Goal: Information Seeking & Learning: Learn about a topic

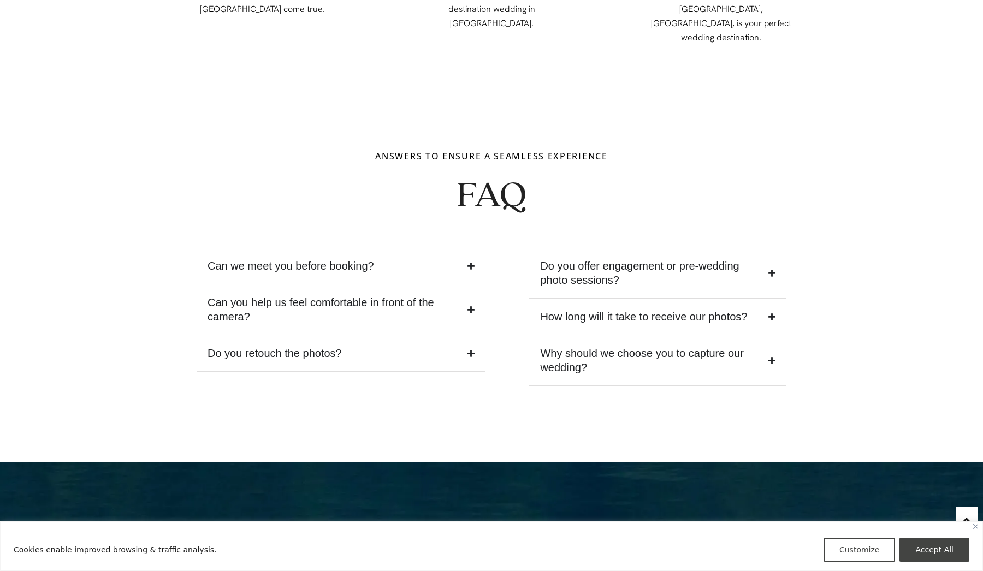
scroll to position [4432, 0]
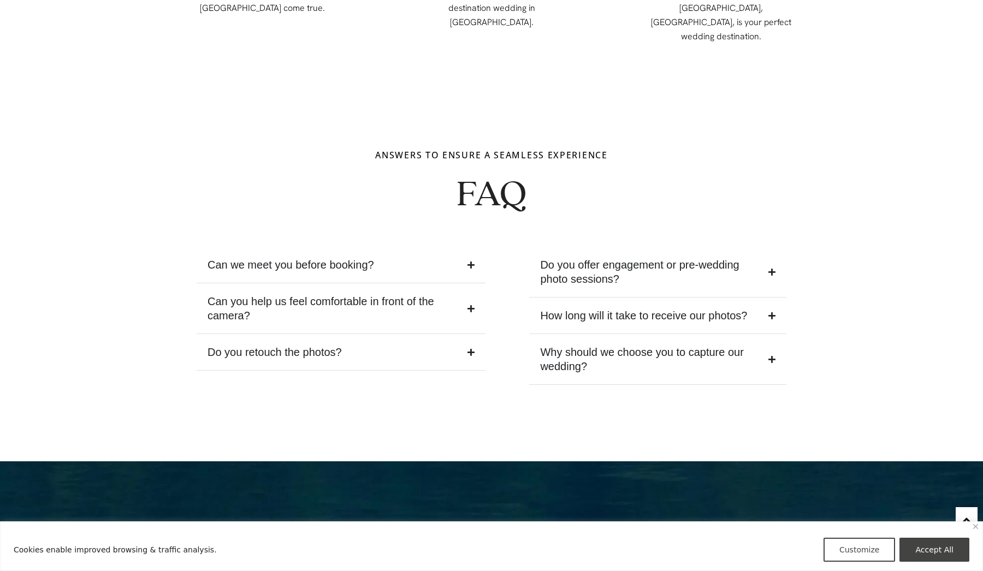
click at [749, 298] on summary "How long will it take to receive our photos?" at bounding box center [657, 316] width 257 height 37
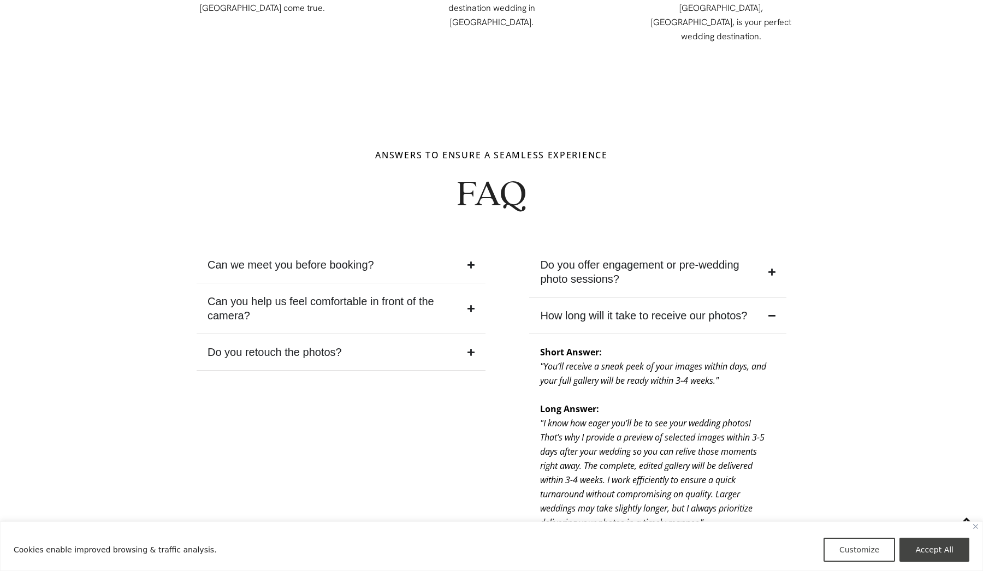
click at [749, 298] on summary "How long will it take to receive our photos?" at bounding box center [657, 316] width 257 height 37
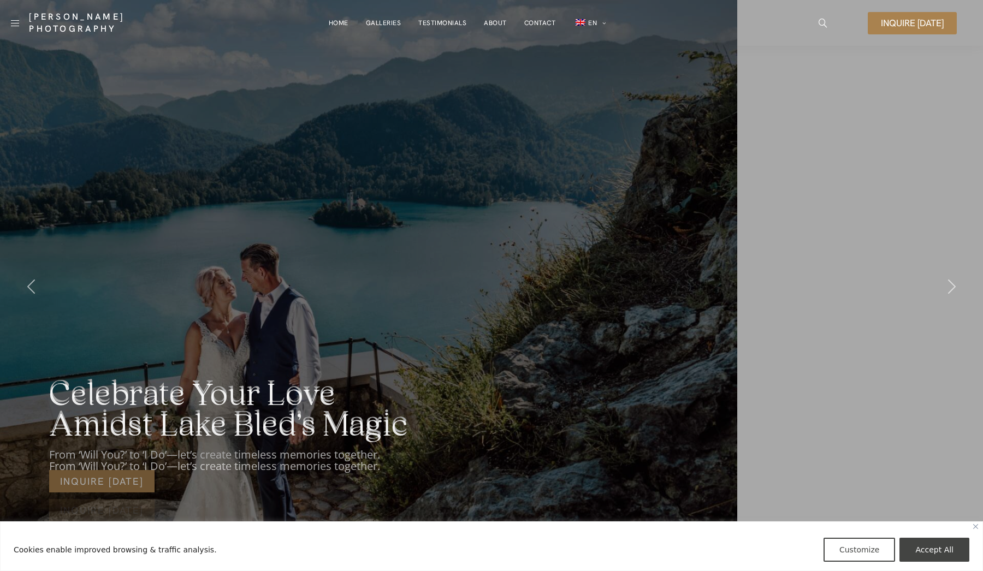
scroll to position [0, 0]
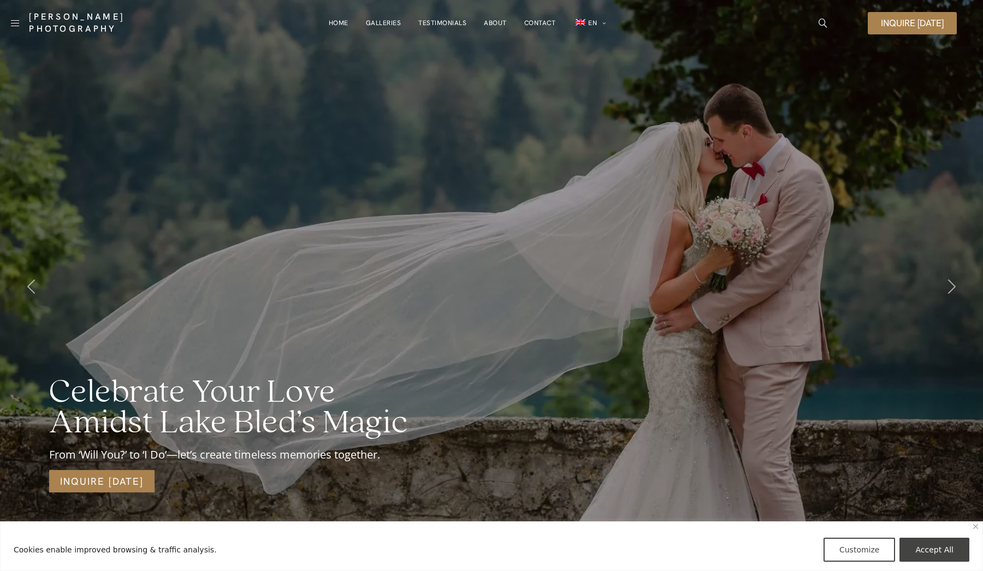
click at [495, 20] on link "About" at bounding box center [495, 23] width 23 height 22
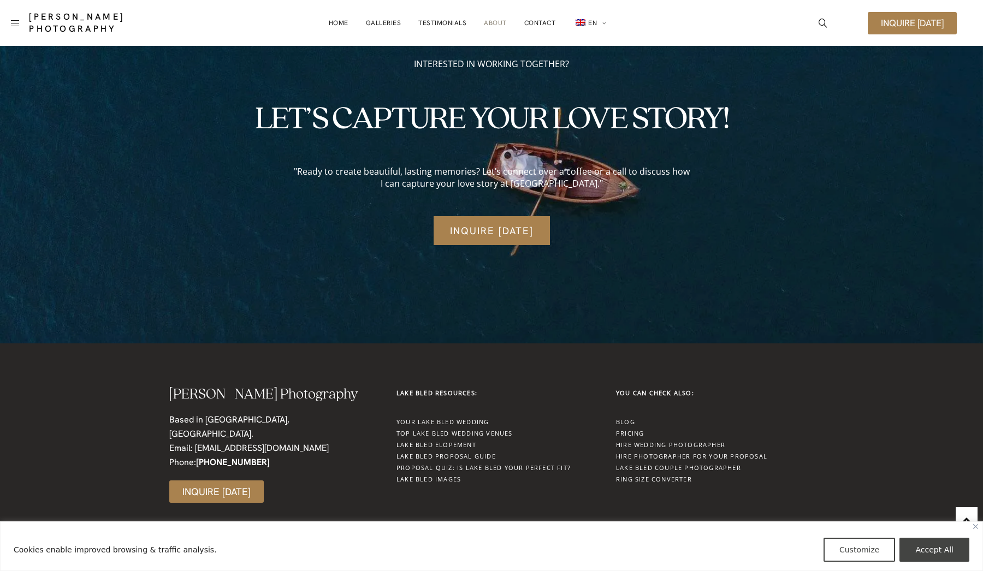
scroll to position [3007, 0]
click at [629, 433] on link "Pricing" at bounding box center [630, 434] width 28 height 8
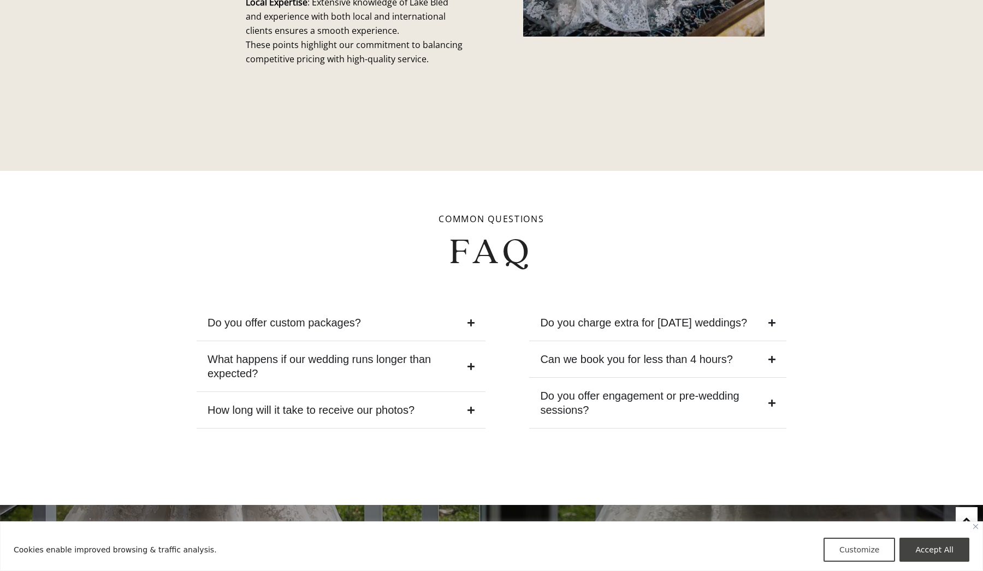
scroll to position [4132, 0]
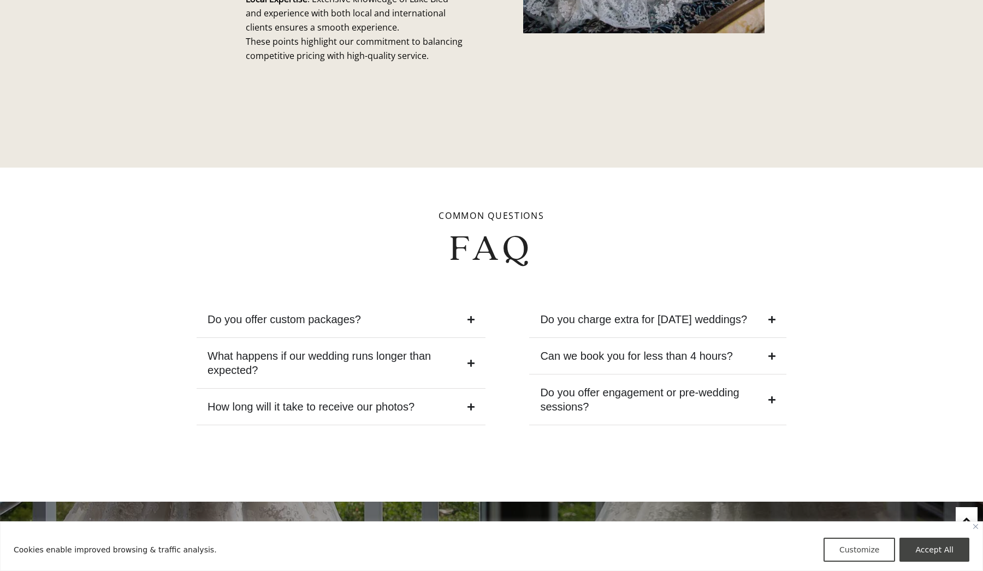
click at [443, 338] on summary "What happens if our wedding runs longer than expected?" at bounding box center [341, 363] width 289 height 51
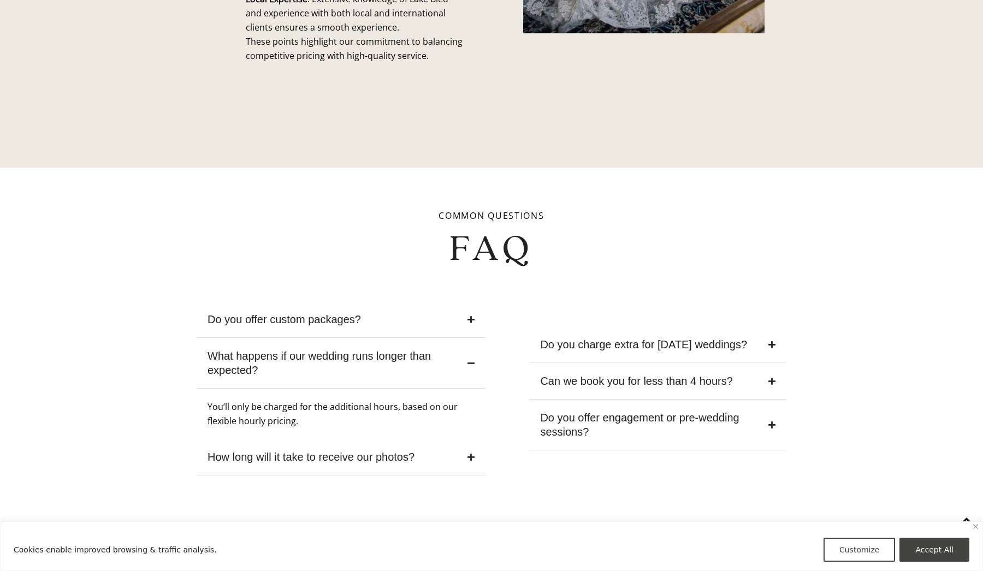
click at [443, 338] on summary "What happens if our wedding runs longer than expected?" at bounding box center [341, 363] width 289 height 51
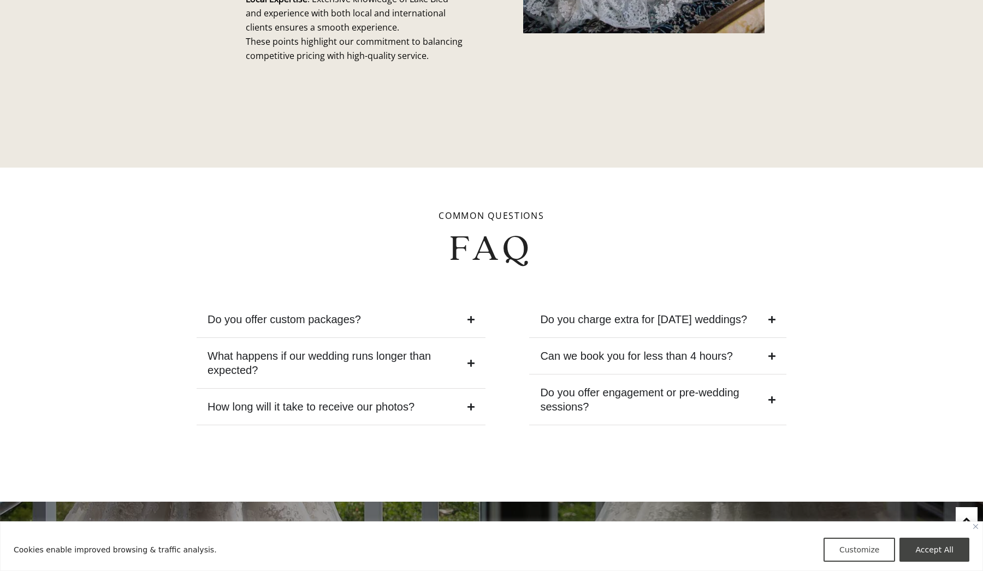
click at [448, 305] on summary "Do you offer custom packages?" at bounding box center [341, 320] width 289 height 37
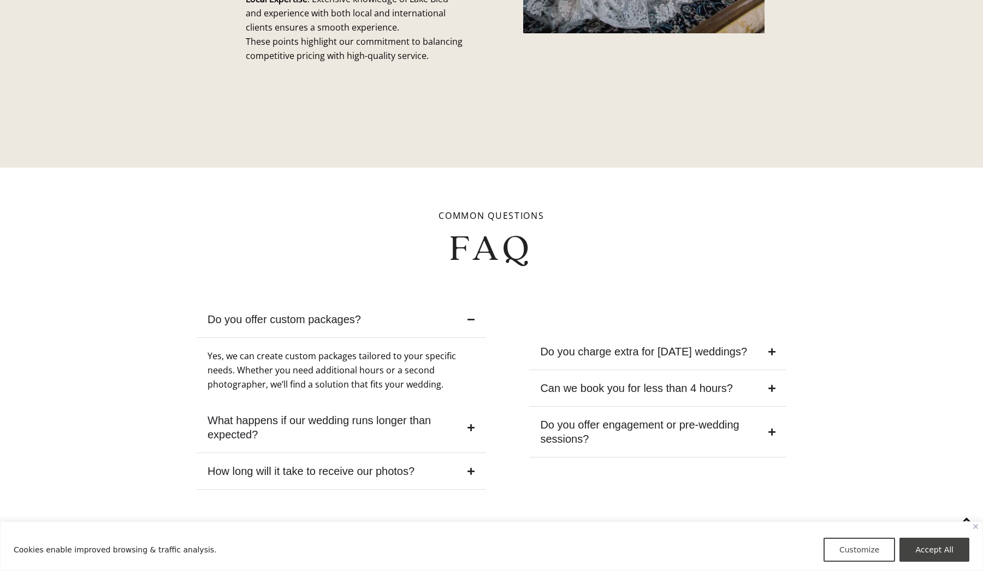
click at [449, 305] on summary "Do you offer custom packages?" at bounding box center [341, 320] width 289 height 37
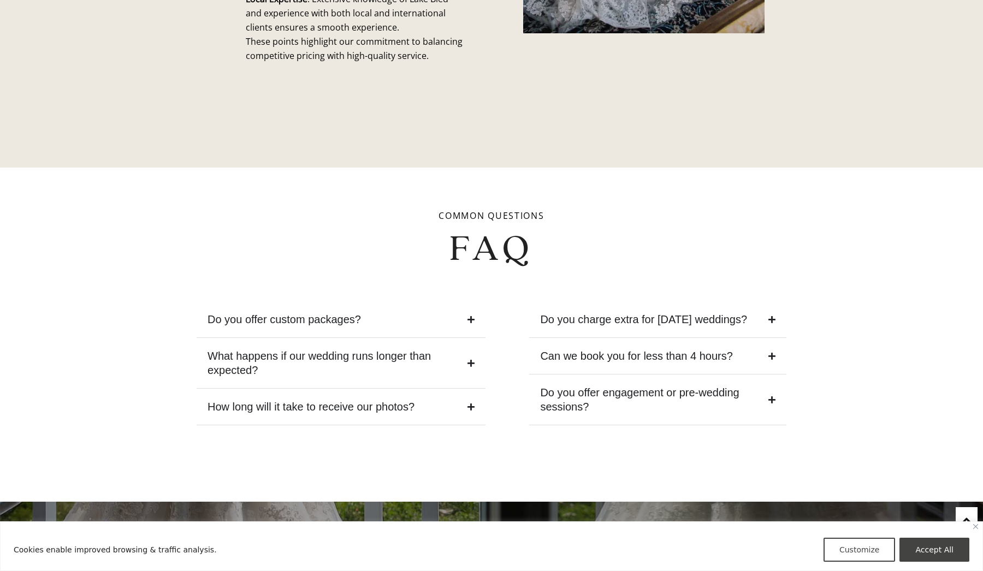
click at [587, 349] on div "Can we book you for less than 4 hours?" at bounding box center [636, 356] width 192 height 14
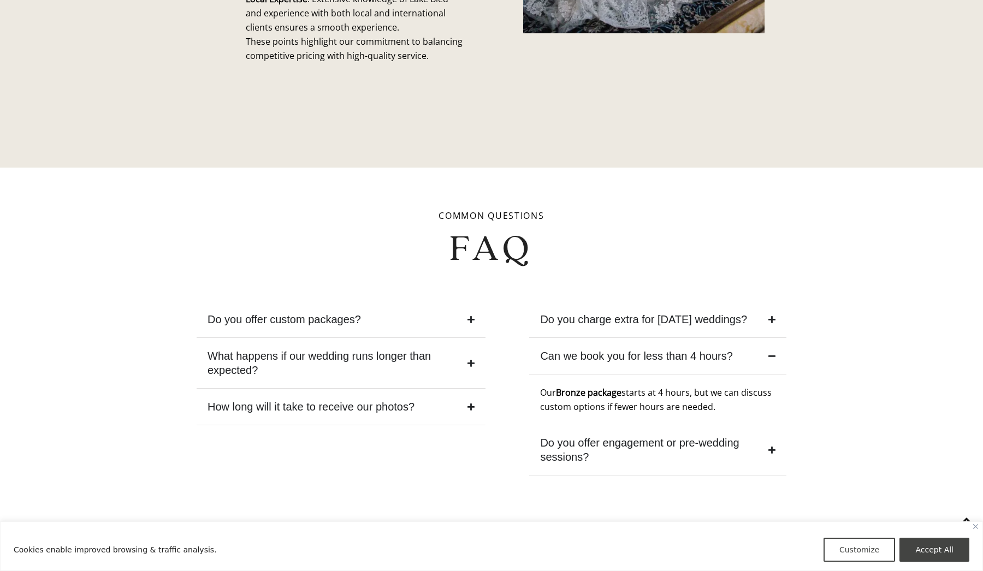
click at [587, 349] on div "Can we book you for less than 4 hours?" at bounding box center [636, 356] width 192 height 14
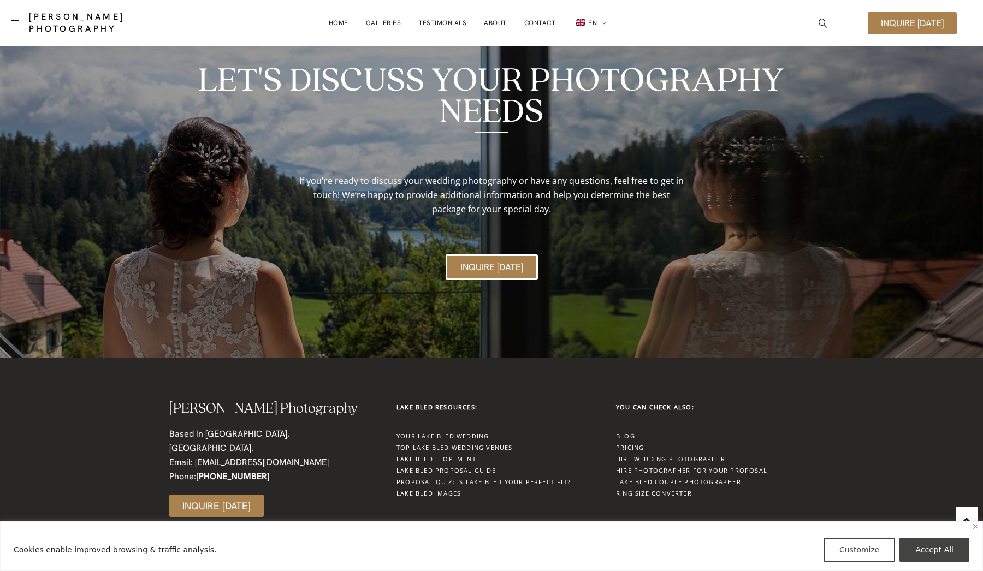
scroll to position [4646, 0]
click at [644, 467] on link "Hire Photographer for your Proposal" at bounding box center [691, 471] width 151 height 8
